Goal: Transaction & Acquisition: Obtain resource

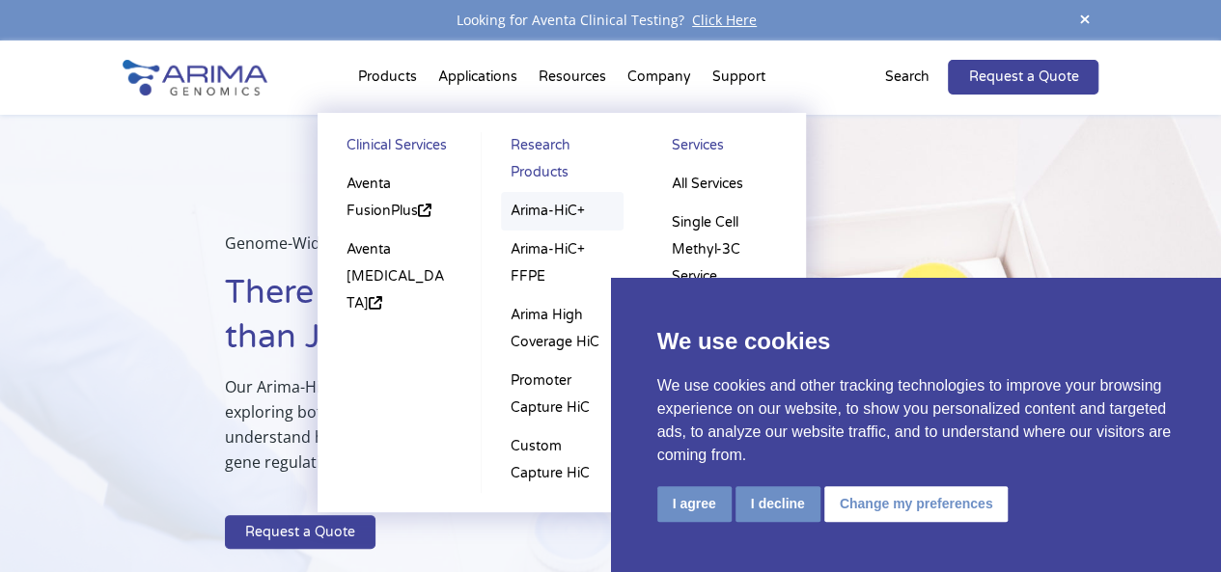
click at [566, 205] on link "Arima-HiC+" at bounding box center [563, 211] width 124 height 39
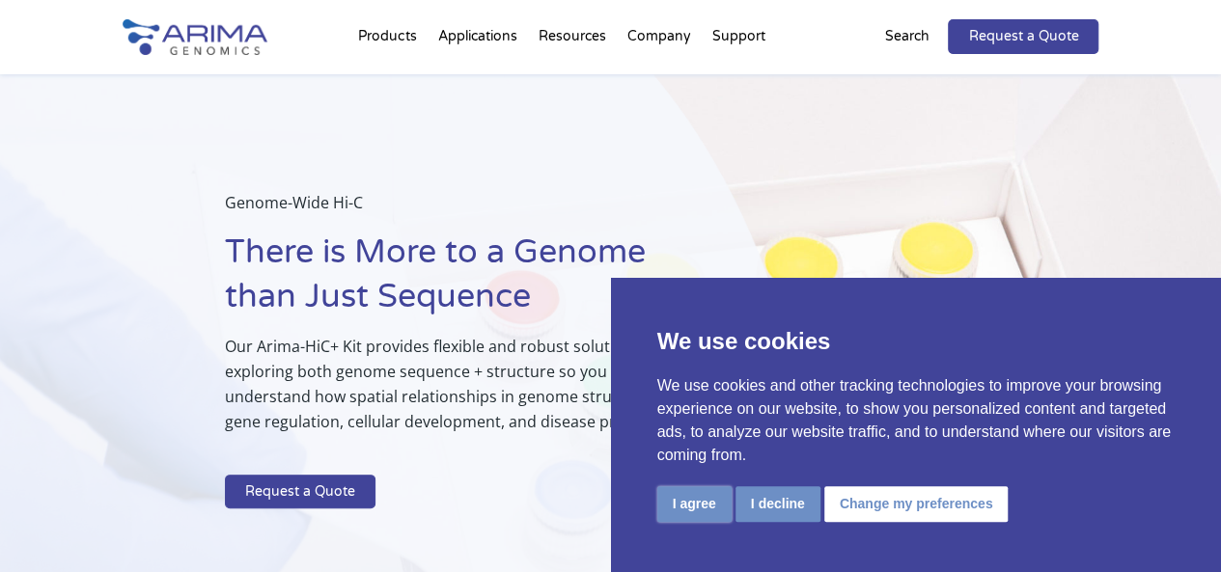
click at [707, 493] on button "I agree" at bounding box center [694, 505] width 74 height 36
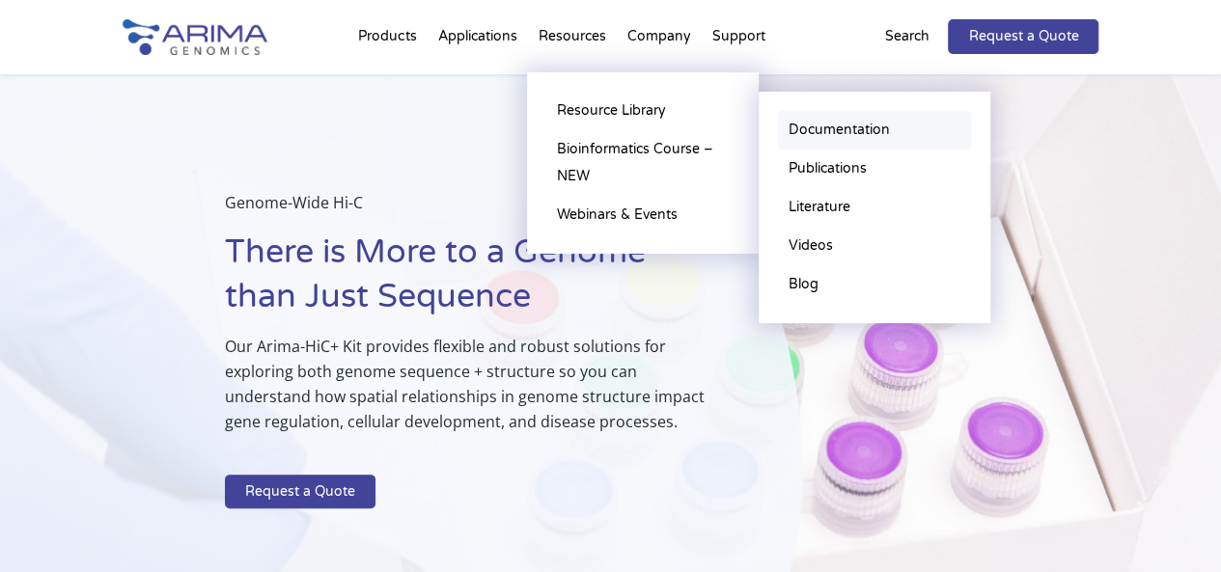
click at [801, 128] on link "Documentation" at bounding box center [874, 130] width 193 height 39
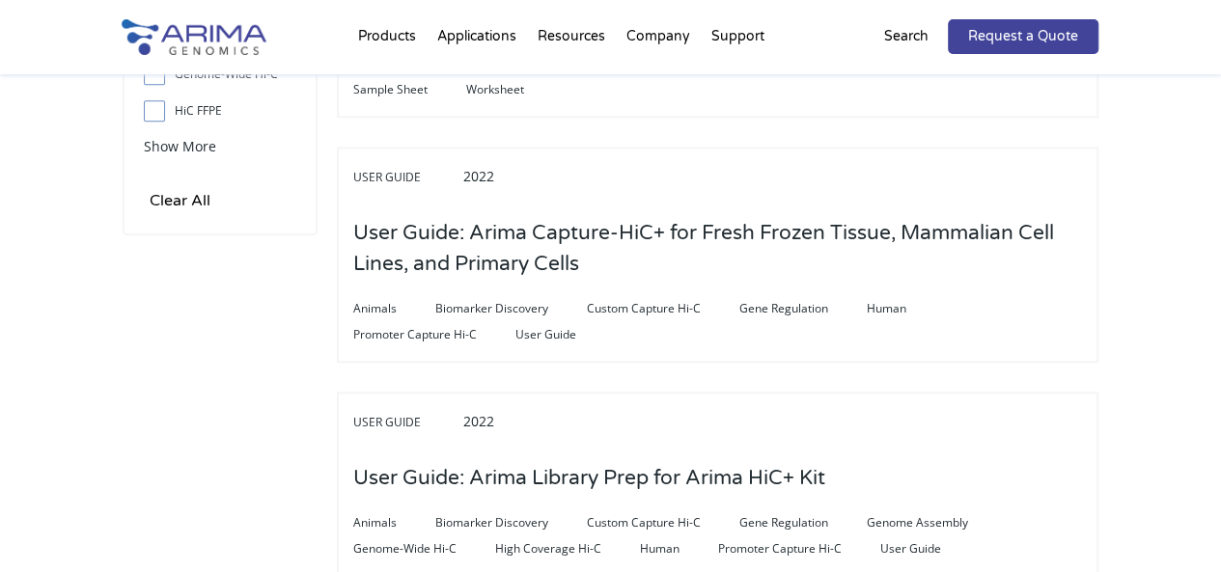
scroll to position [975, 0]
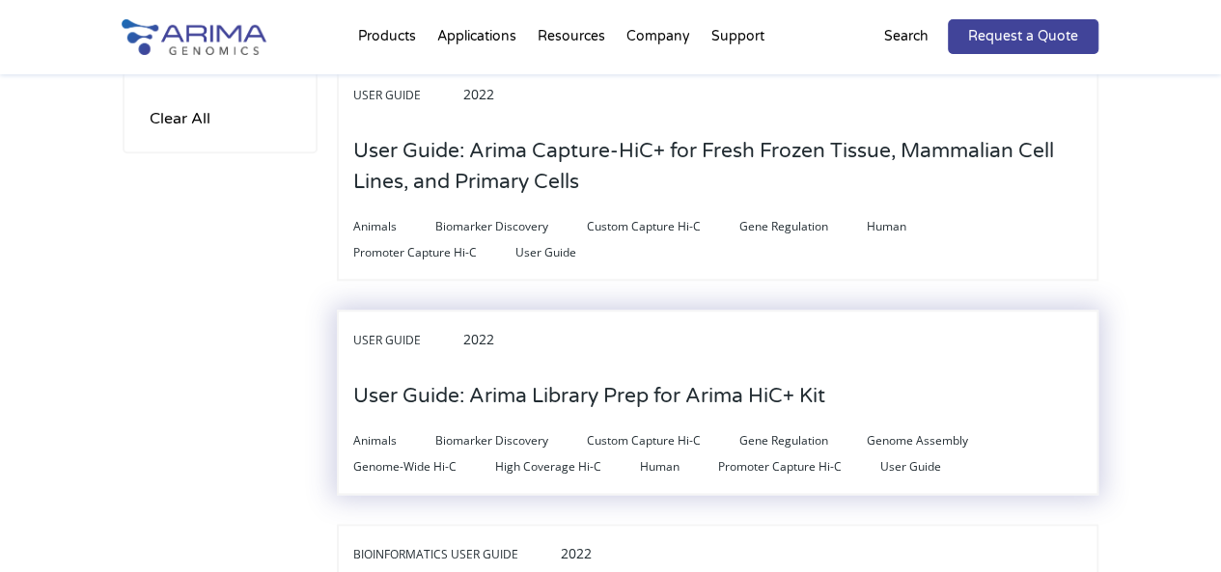
click at [630, 385] on h3 "User Guide: Arima Library Prep for Arima HiC+ Kit" at bounding box center [589, 397] width 472 height 60
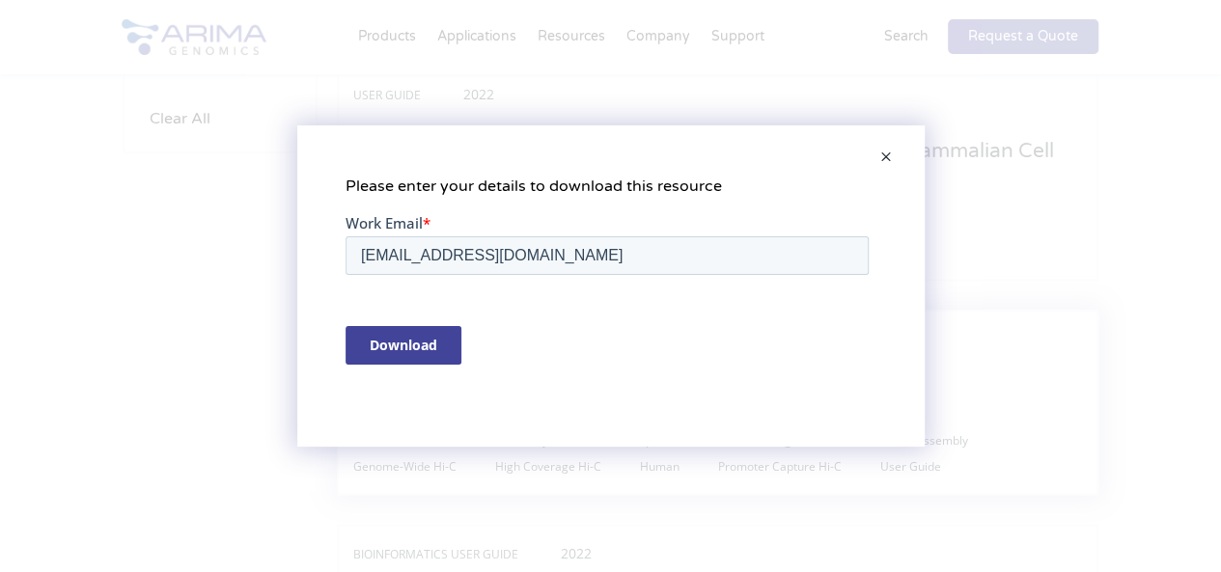
scroll to position [0, 0]
click at [435, 350] on input "Download" at bounding box center [403, 345] width 116 height 39
click at [884, 147] on span at bounding box center [886, 158] width 39 height 46
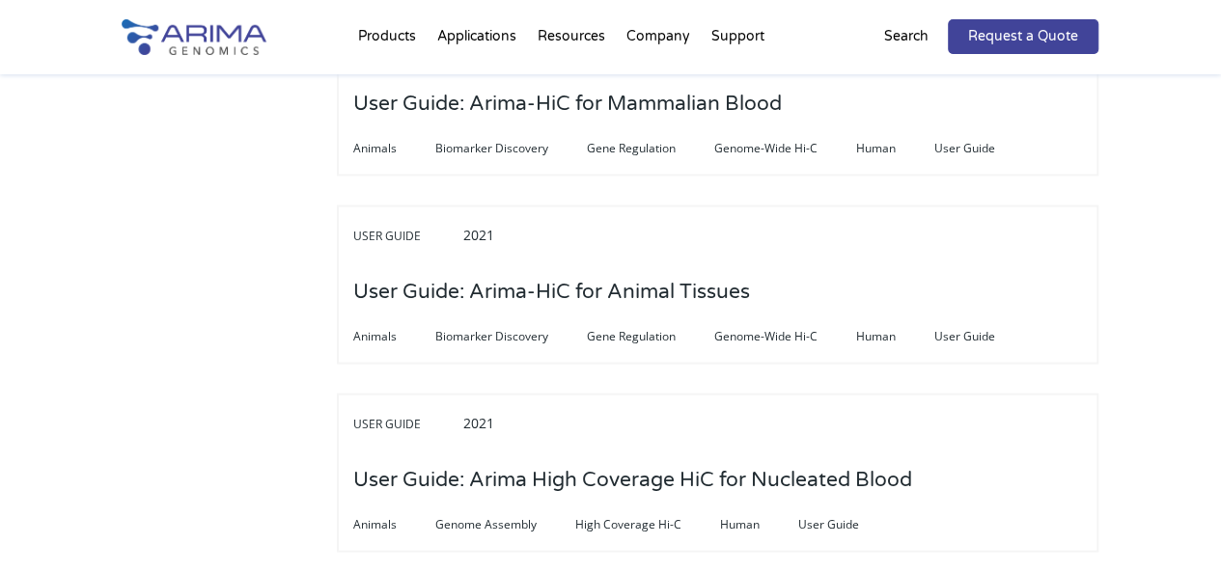
scroll to position [5416, 0]
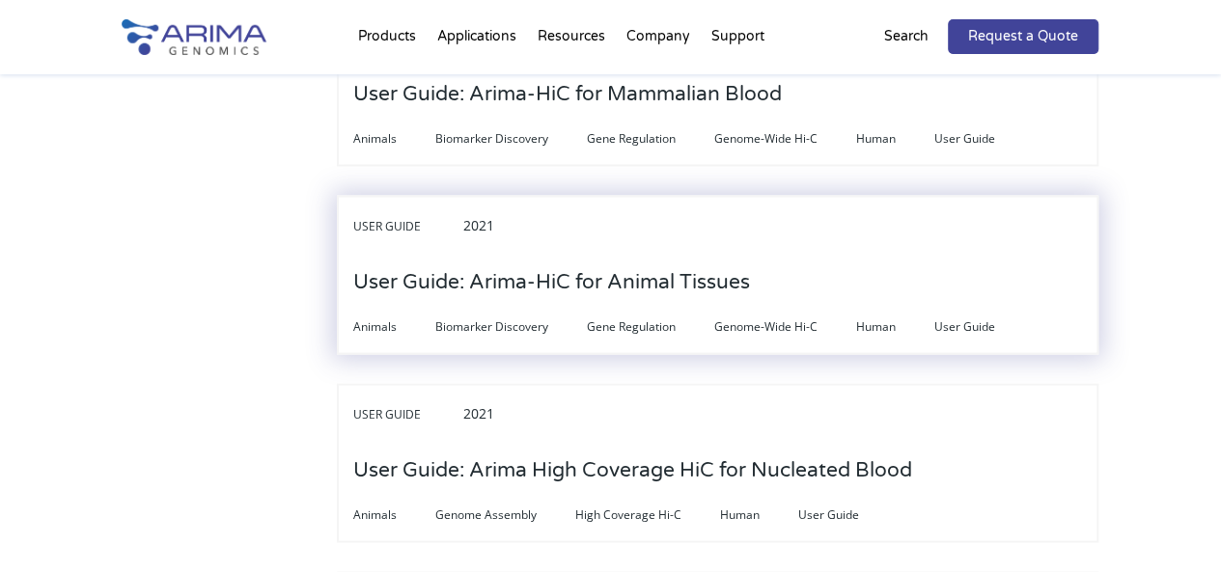
click at [626, 283] on h3 "User Guide: Arima-HiC for Animal Tissues" at bounding box center [551, 282] width 397 height 60
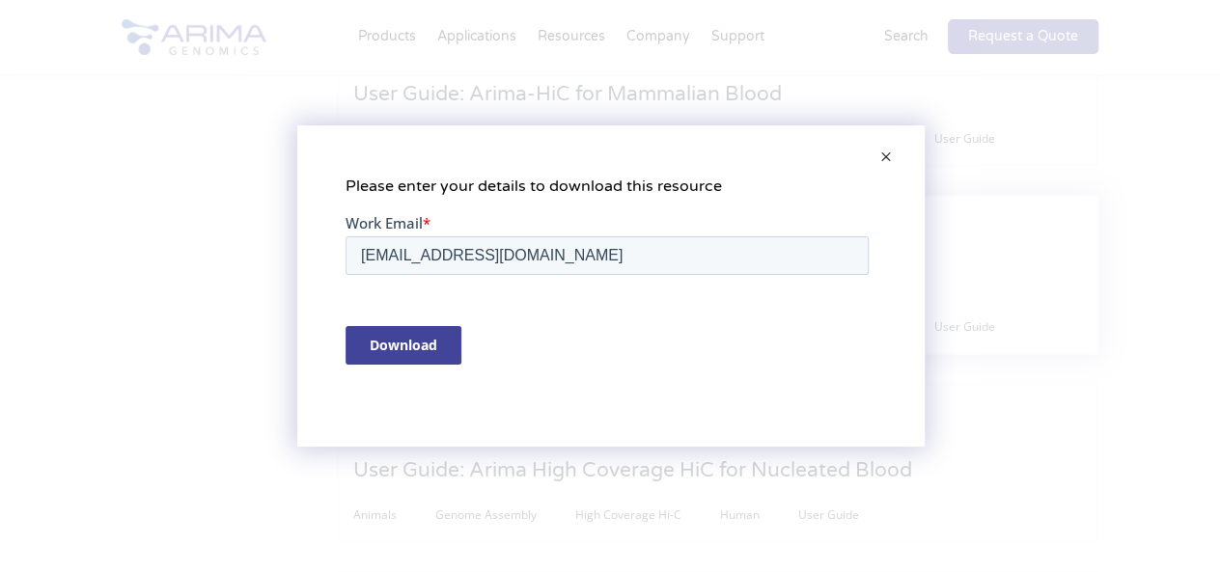
scroll to position [0, 0]
click at [426, 341] on input "Download" at bounding box center [403, 345] width 116 height 39
